Goal: Task Accomplishment & Management: Complete application form

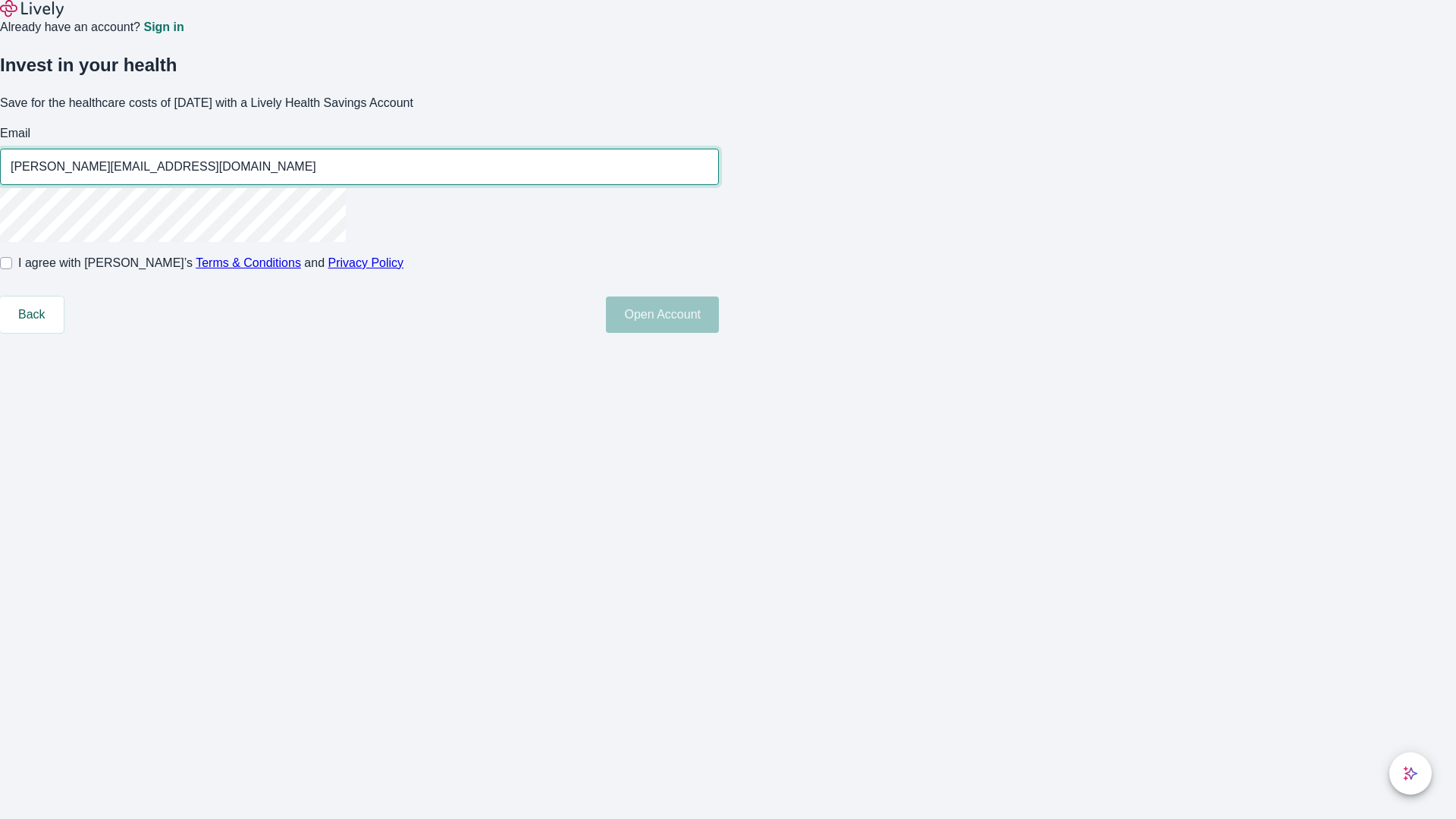
type input "[PERSON_NAME][EMAIL_ADDRESS][DOMAIN_NAME]"
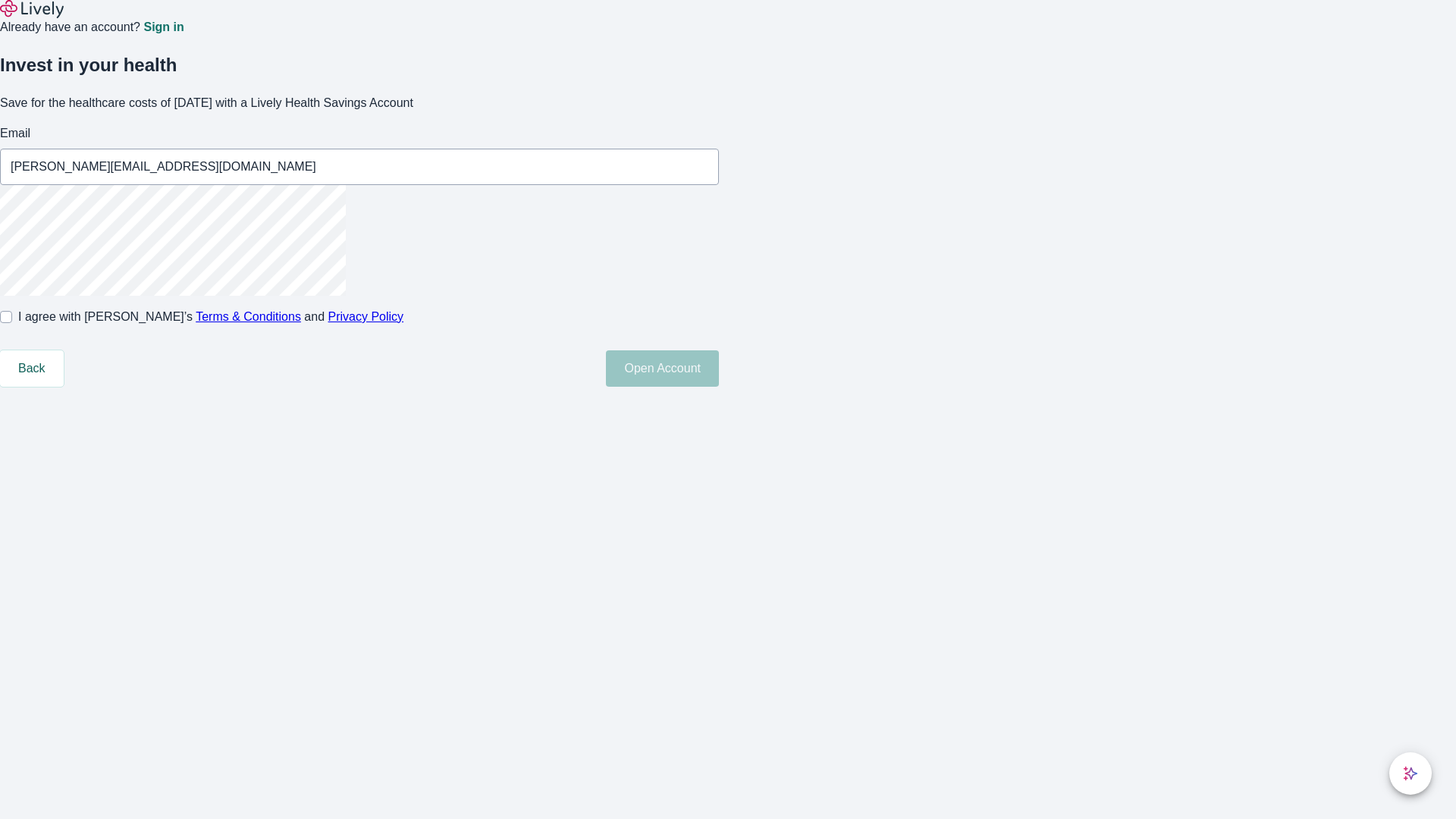
click at [12, 323] on input "I agree with Lively’s Terms & Conditions and Privacy Policy" at bounding box center [6, 317] width 12 height 12
checkbox input "true"
click at [719, 387] on button "Open Account" at bounding box center [662, 368] width 113 height 37
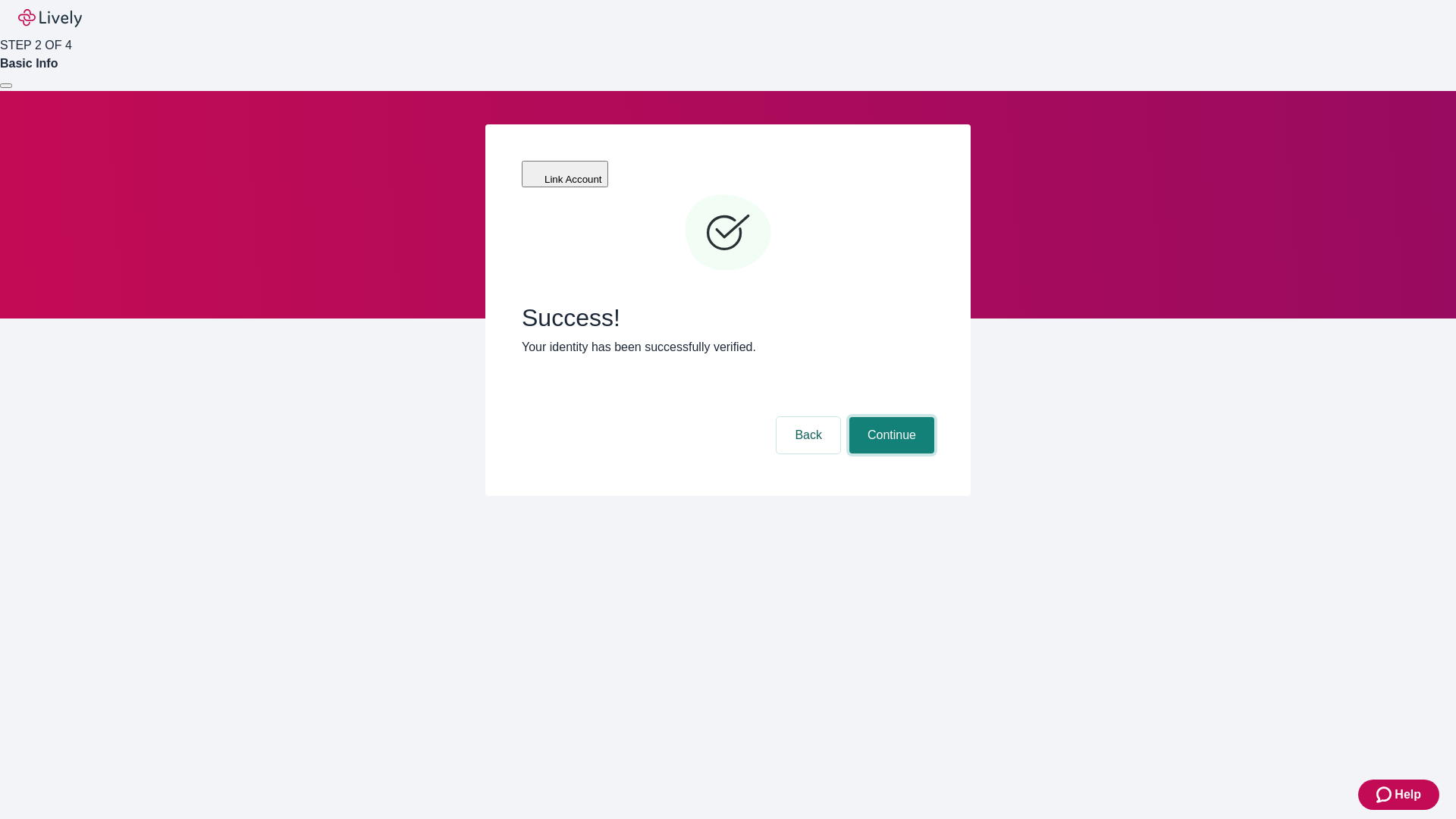
click at [890, 417] on button "Continue" at bounding box center [891, 435] width 85 height 37
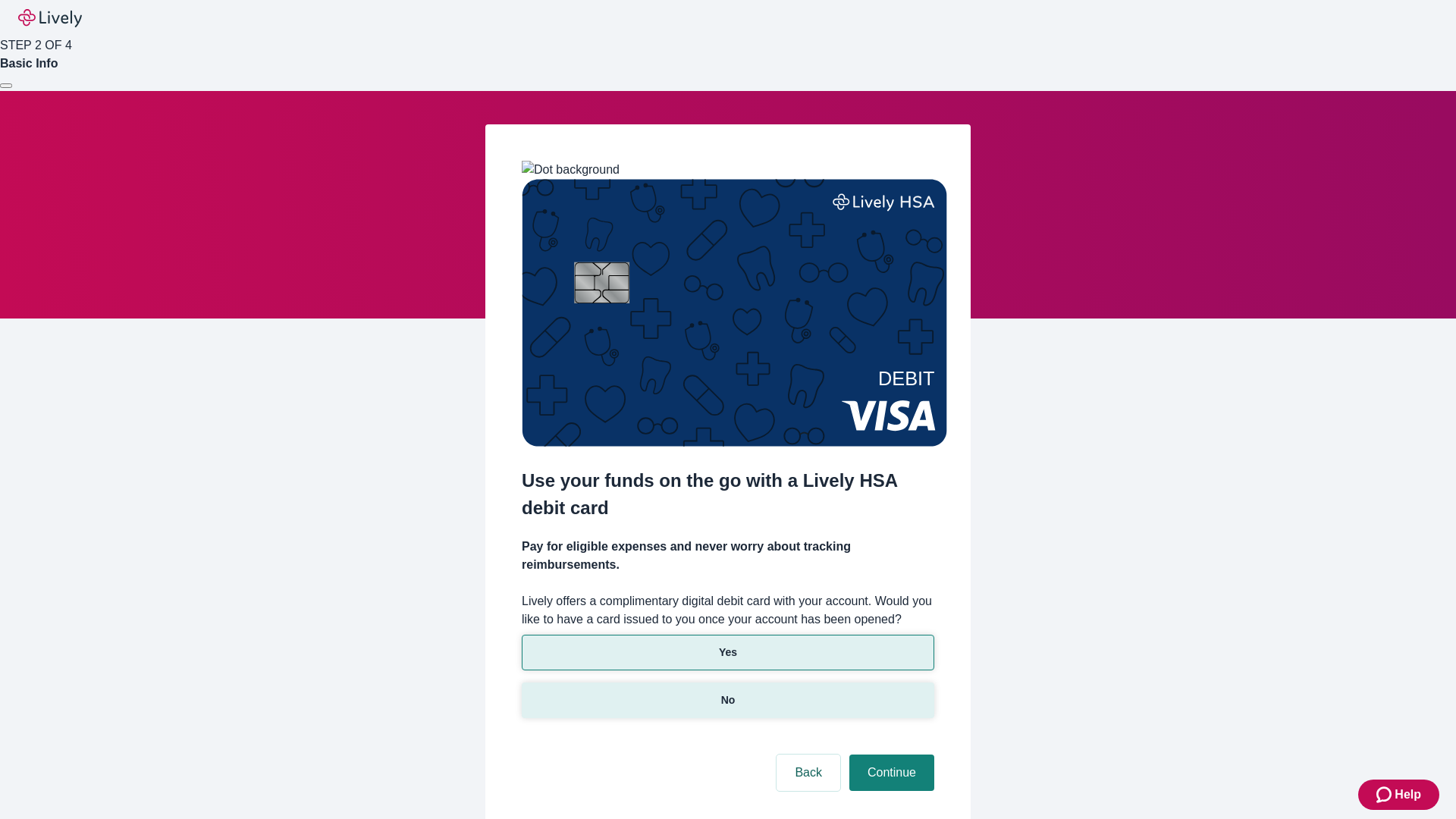
click at [727, 693] on p "No" at bounding box center [728, 700] width 14 height 16
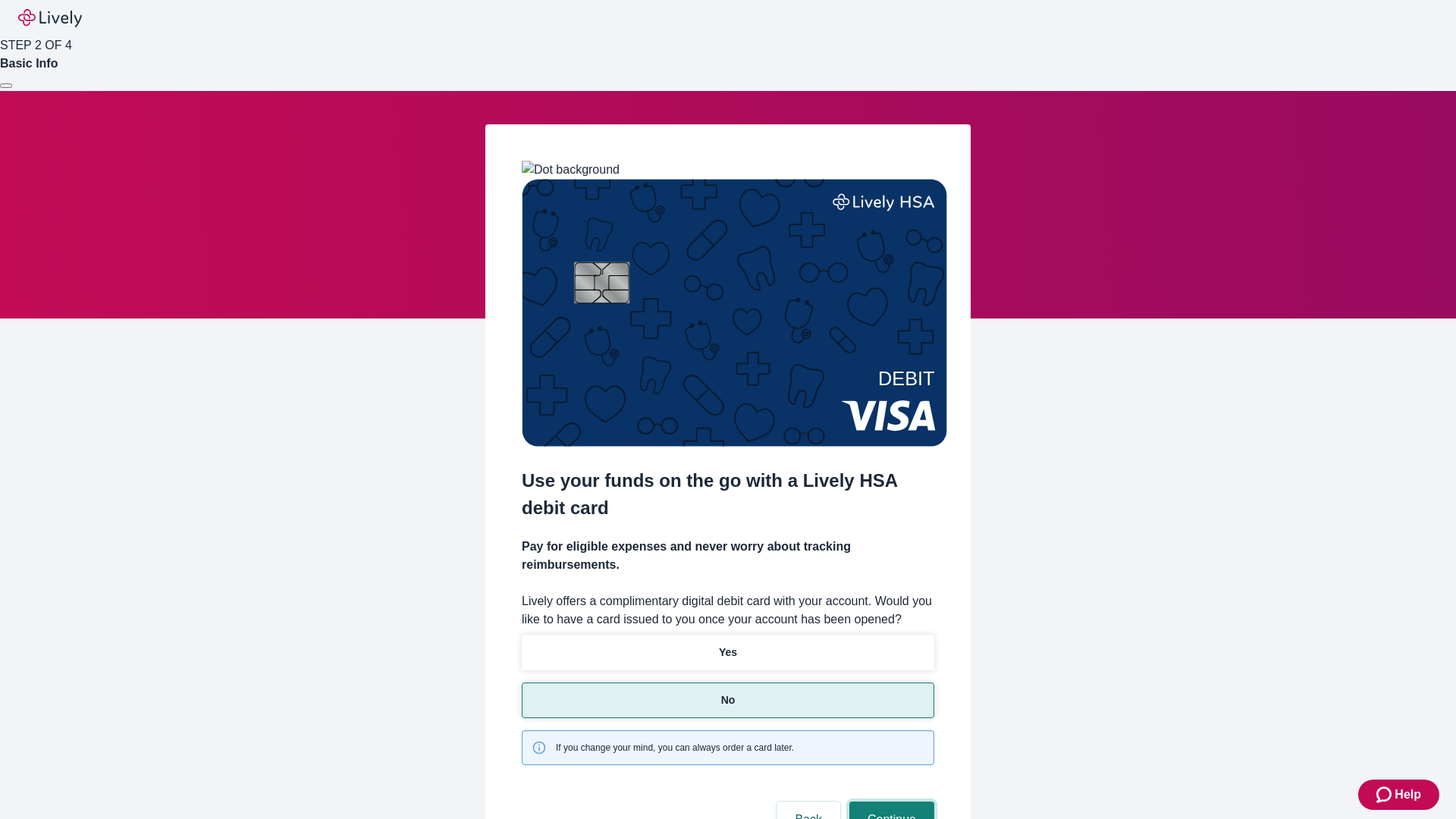
click at [890, 802] on button "Continue" at bounding box center [891, 820] width 85 height 37
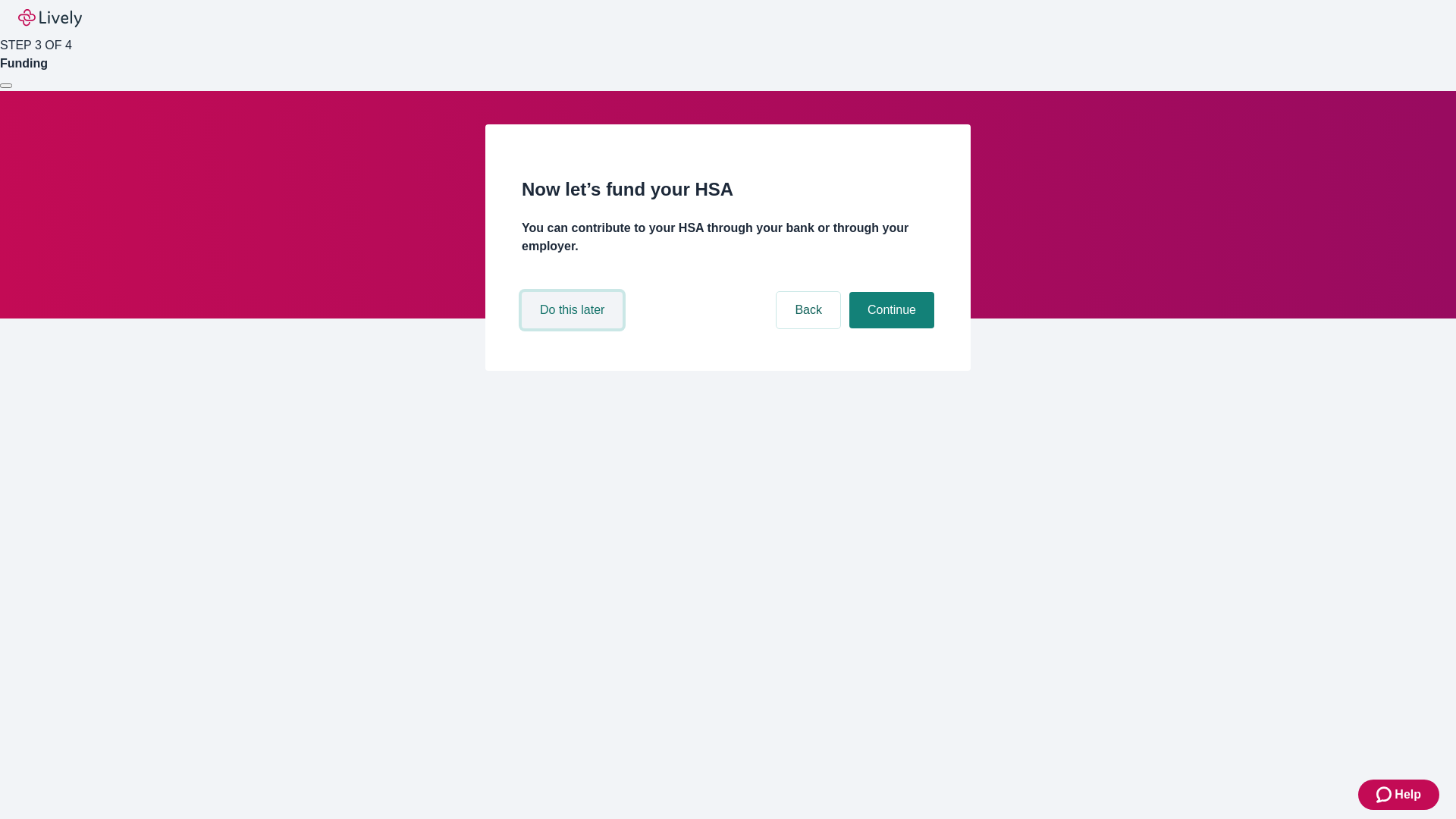
click at [574, 328] on button "Do this later" at bounding box center [572, 310] width 101 height 37
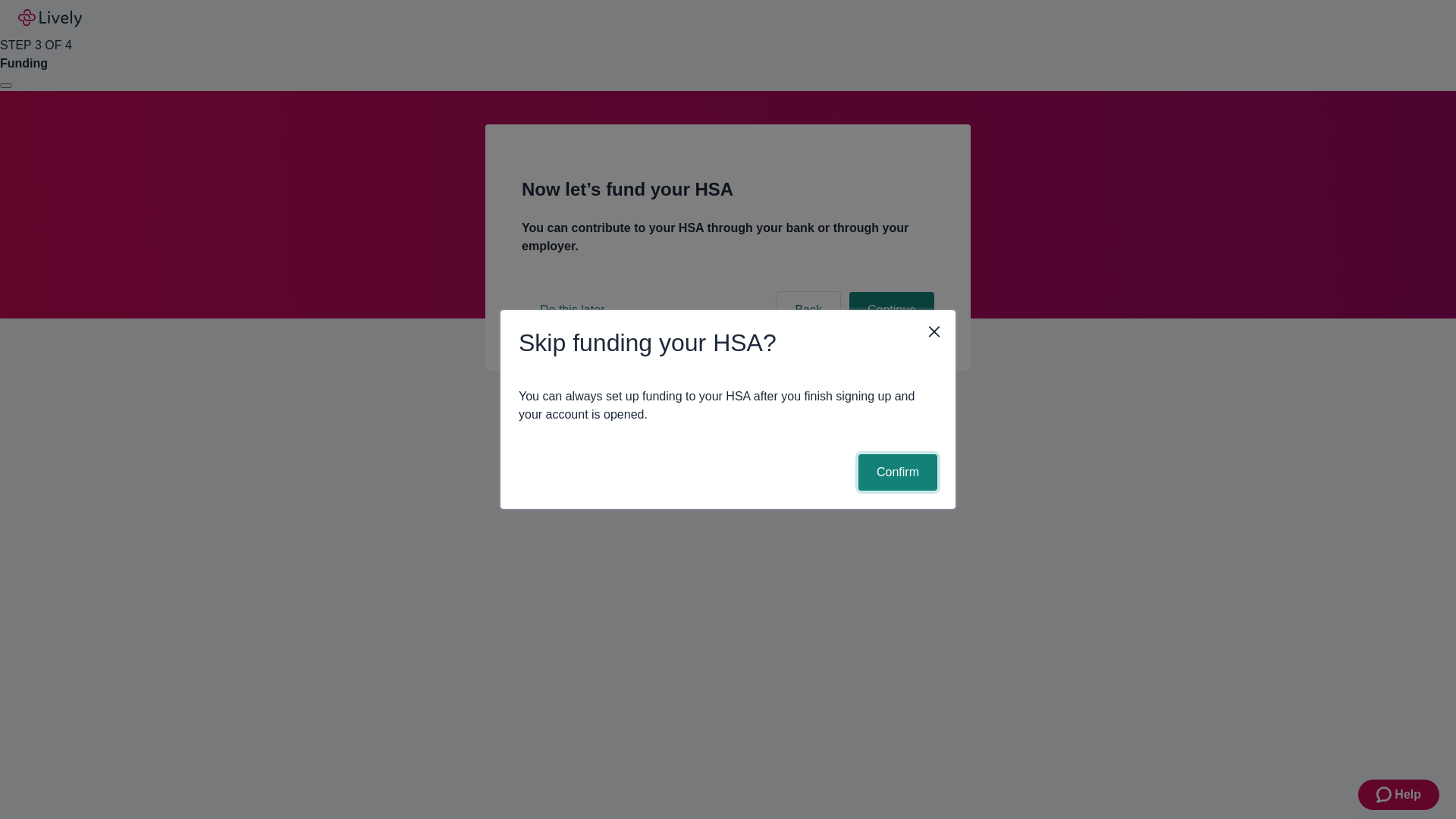
click at [895, 473] on button "Confirm" at bounding box center [898, 472] width 79 height 37
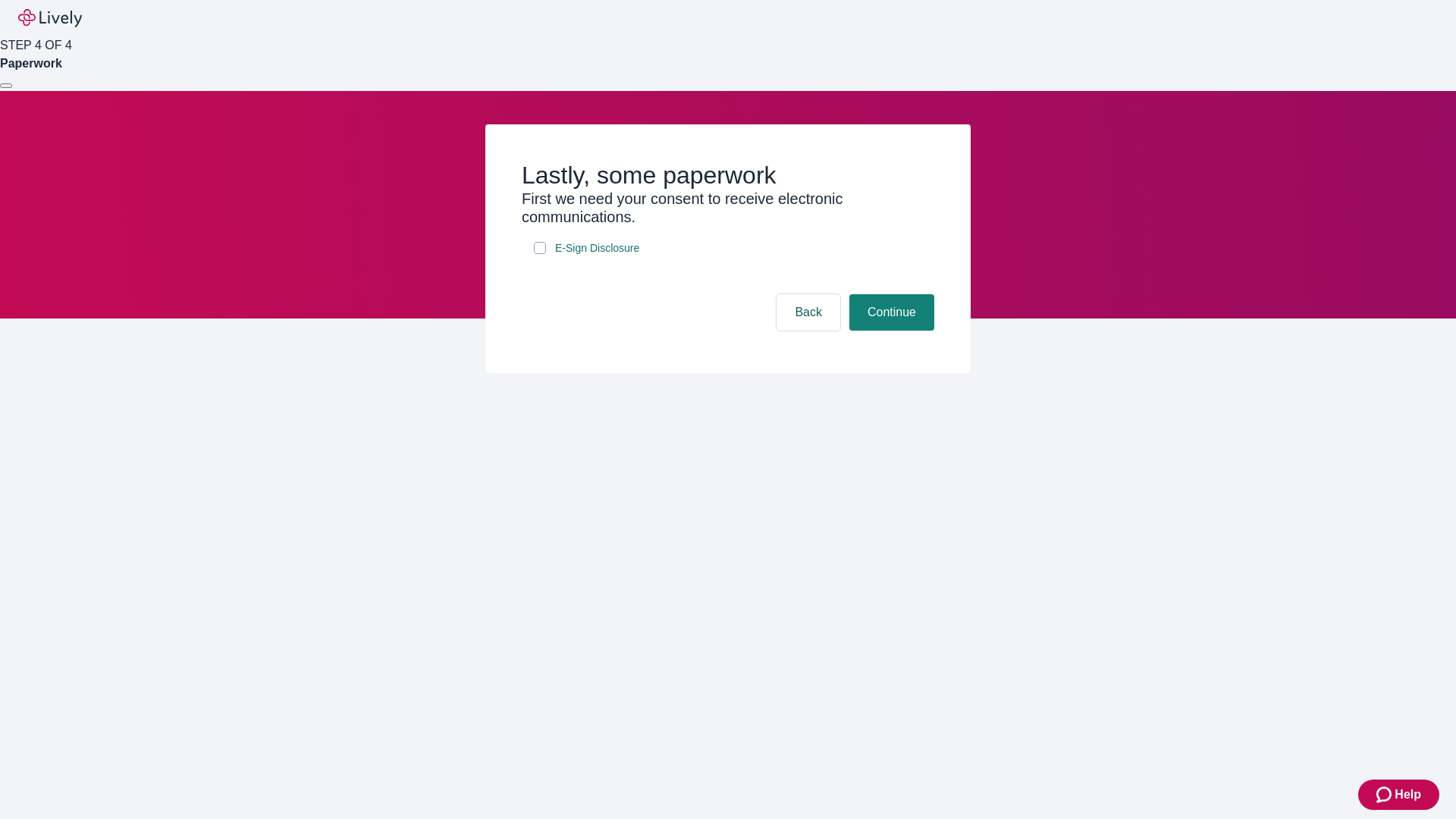
click at [540, 254] on input "E-Sign Disclosure" at bounding box center [540, 248] width 12 height 12
checkbox input "true"
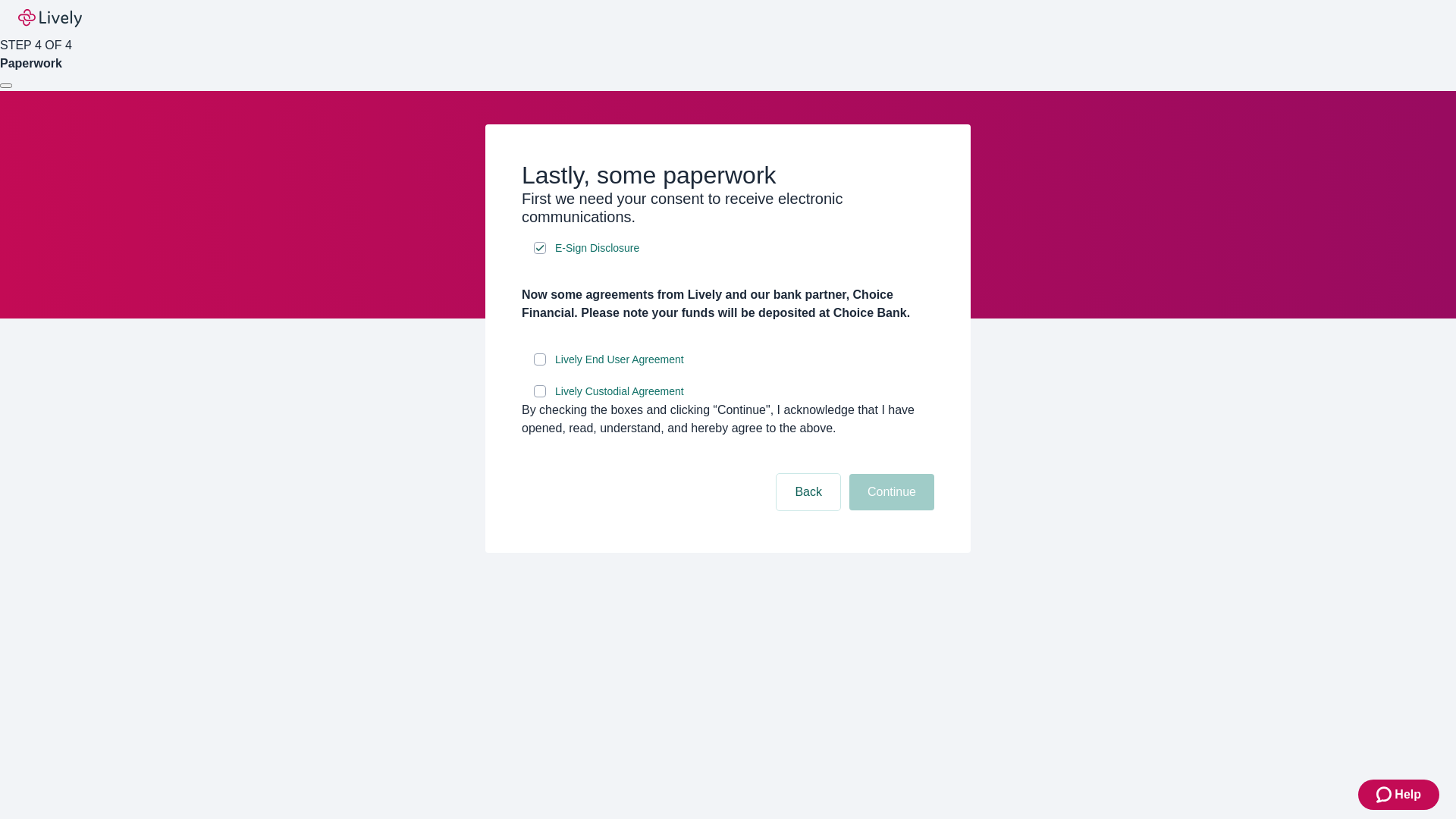
click at [540, 366] on input "Lively End User Agreement" at bounding box center [540, 360] width 12 height 12
checkbox input "true"
click at [540, 398] on input "Lively Custodial Agreement" at bounding box center [540, 392] width 12 height 12
checkbox input "true"
click at [890, 510] on button "Continue" at bounding box center [891, 492] width 85 height 37
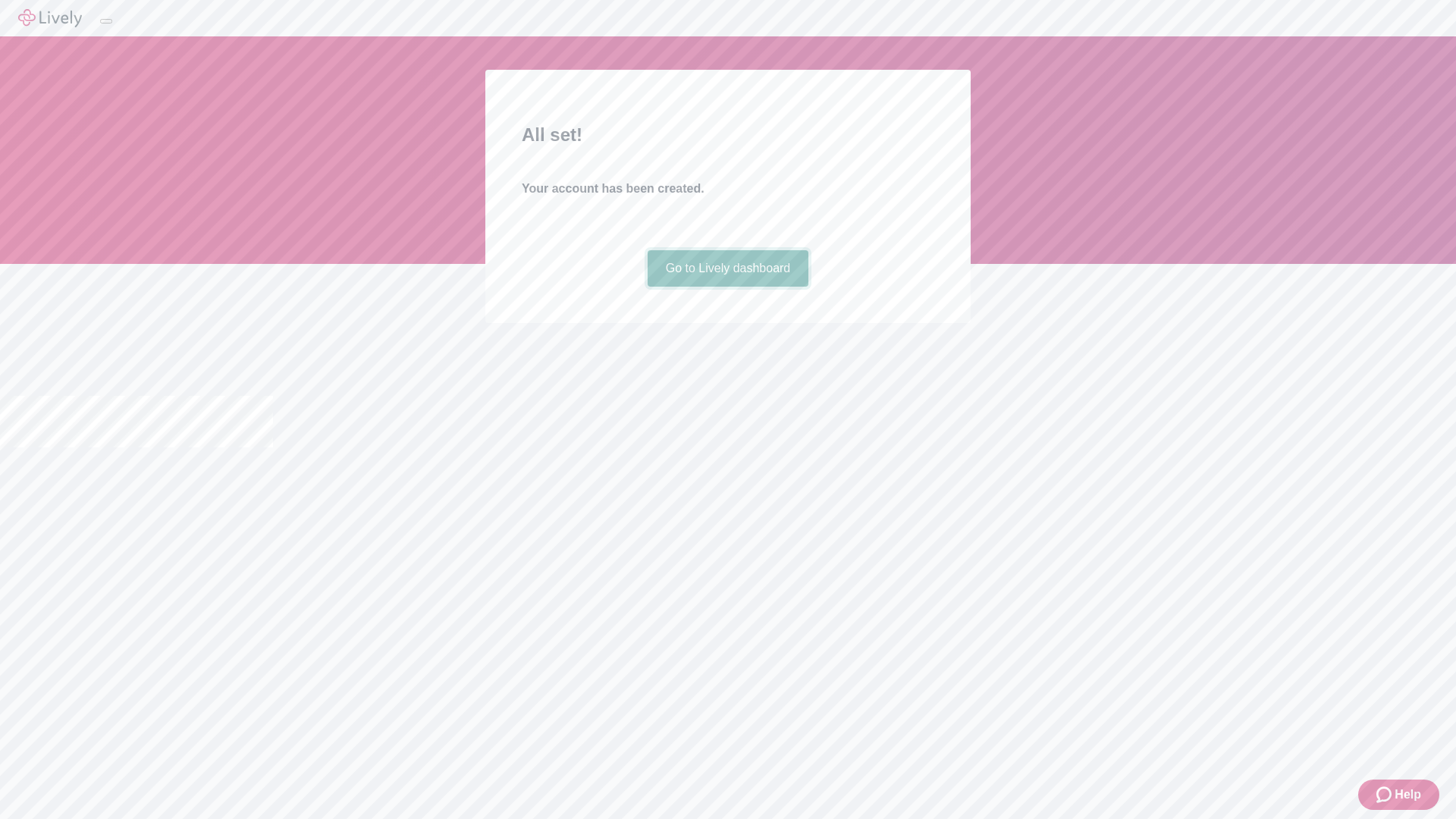
click at [727, 287] on link "Go to Lively dashboard" at bounding box center [728, 268] width 161 height 37
